Goal: Information Seeking & Learning: Find contact information

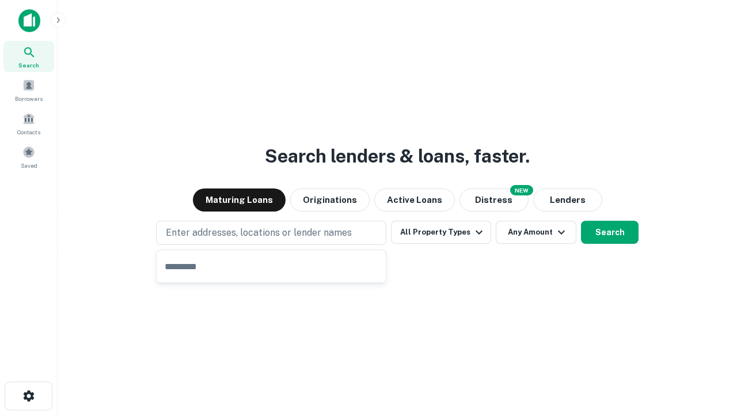
type input "**********"
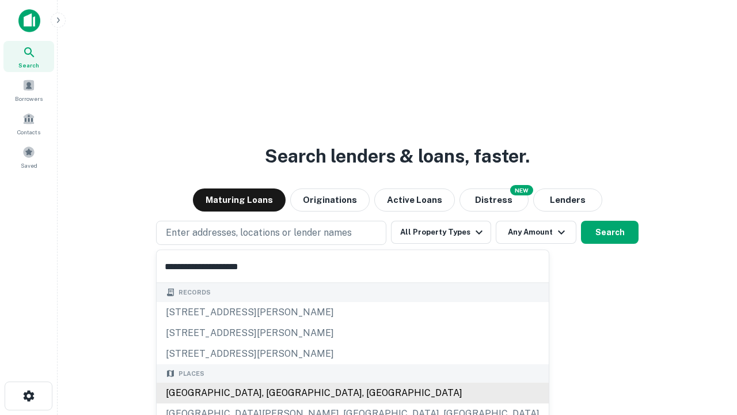
click at [275, 393] on div "Santa Monica, CA, USA" at bounding box center [353, 392] width 392 height 21
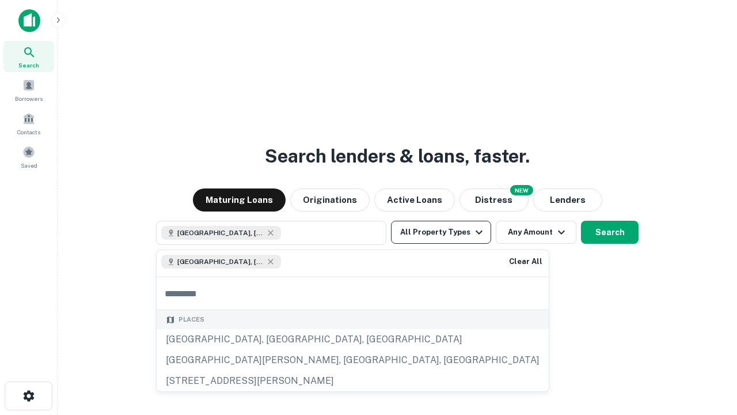
click at [441, 232] on button "All Property Types" at bounding box center [441, 232] width 100 height 23
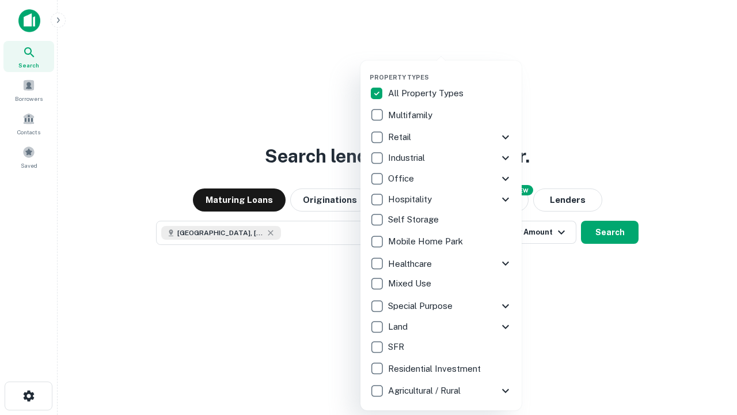
click at [450, 70] on button "button" at bounding box center [450, 70] width 161 height 1
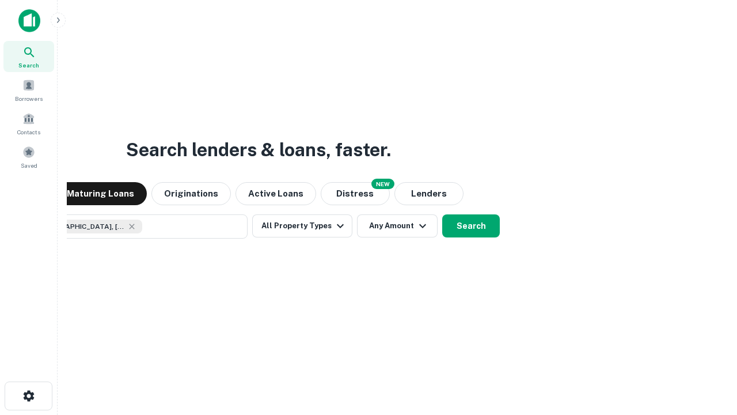
scroll to position [18, 0]
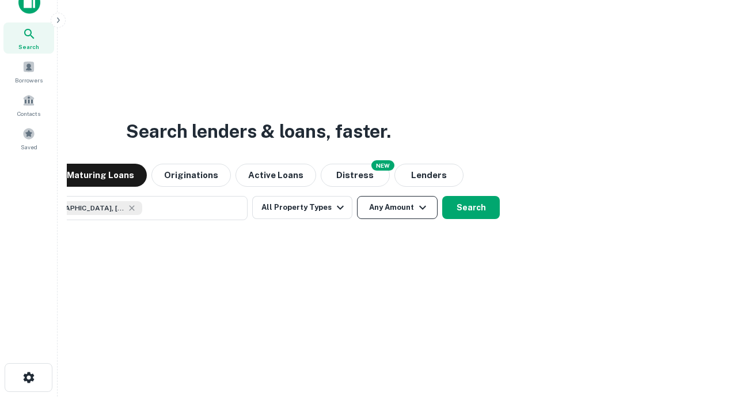
click at [357, 196] on button "Any Amount" at bounding box center [397, 207] width 81 height 23
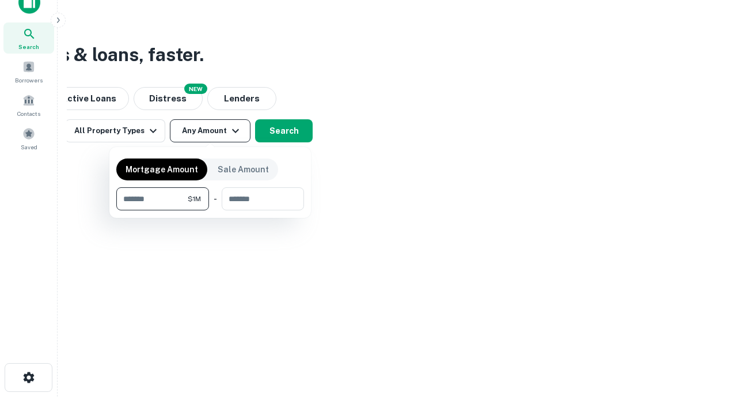
type input "*******"
click at [210, 210] on button "button" at bounding box center [210, 210] width 188 height 1
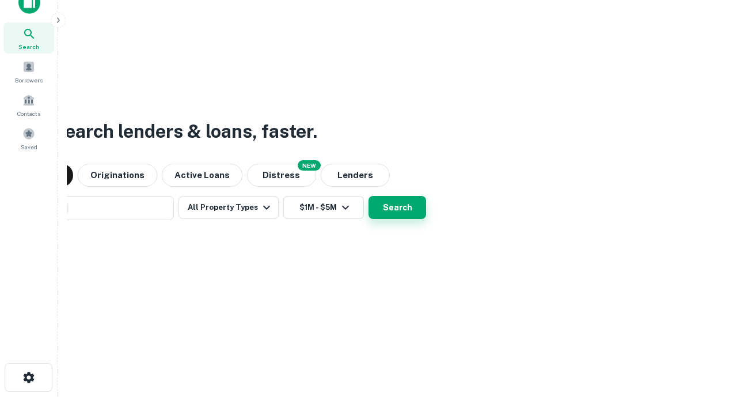
click at [369, 196] on button "Search" at bounding box center [398, 207] width 58 height 23
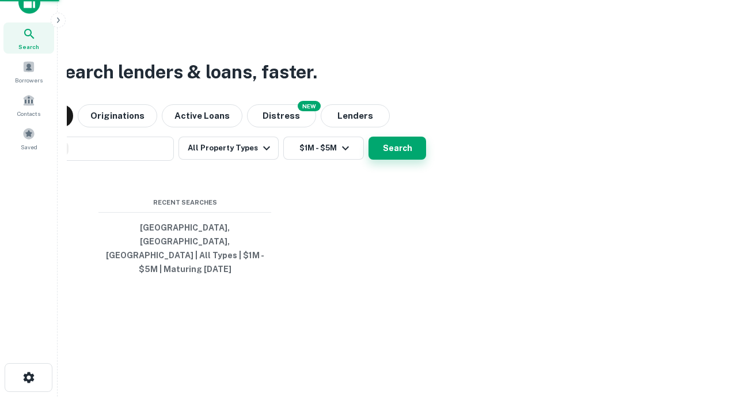
scroll to position [37, 326]
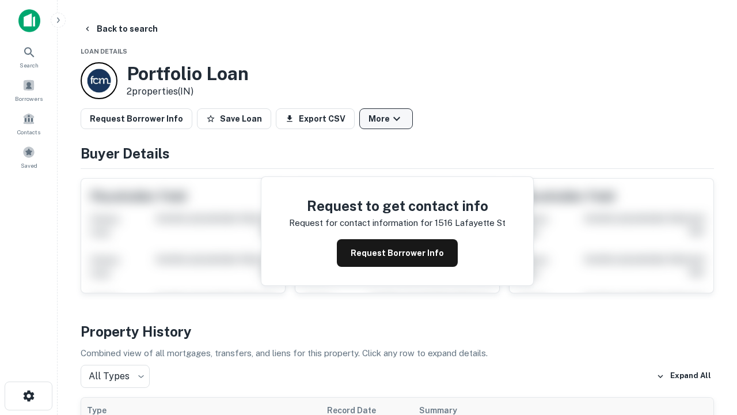
click at [386, 119] on button "More" at bounding box center [386, 118] width 54 height 21
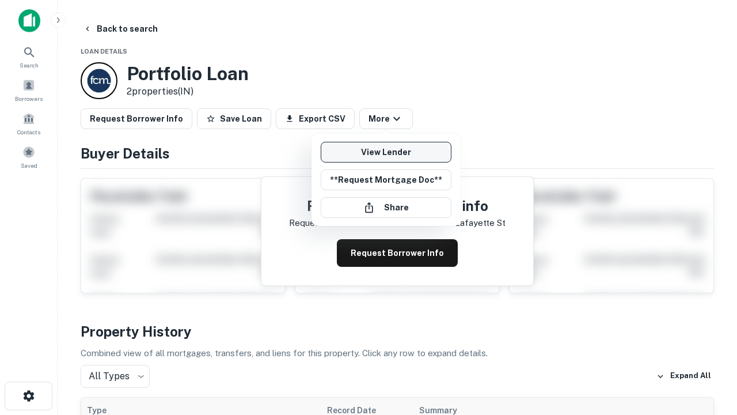
click at [386, 152] on link "View Lender" at bounding box center [386, 152] width 131 height 21
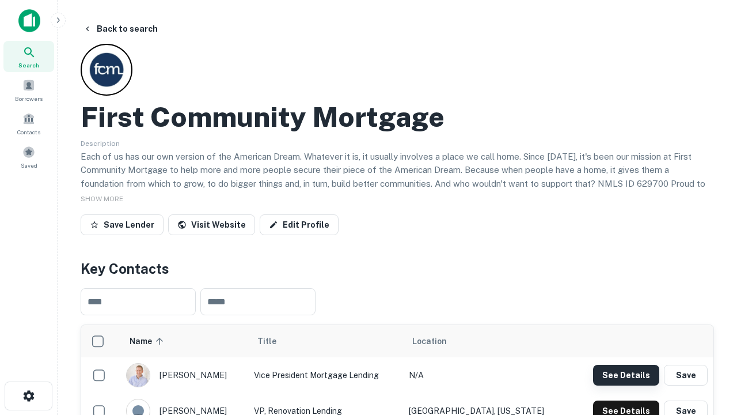
click at [626, 374] on button "See Details" at bounding box center [626, 375] width 66 height 21
click at [28, 396] on icon "button" at bounding box center [29, 396] width 14 height 14
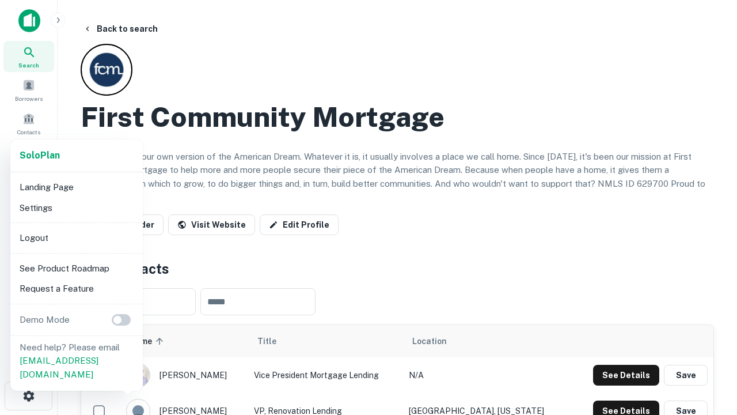
click at [76, 237] on li "Logout" at bounding box center [76, 237] width 123 height 21
